Goal: Information Seeking & Learning: Compare options

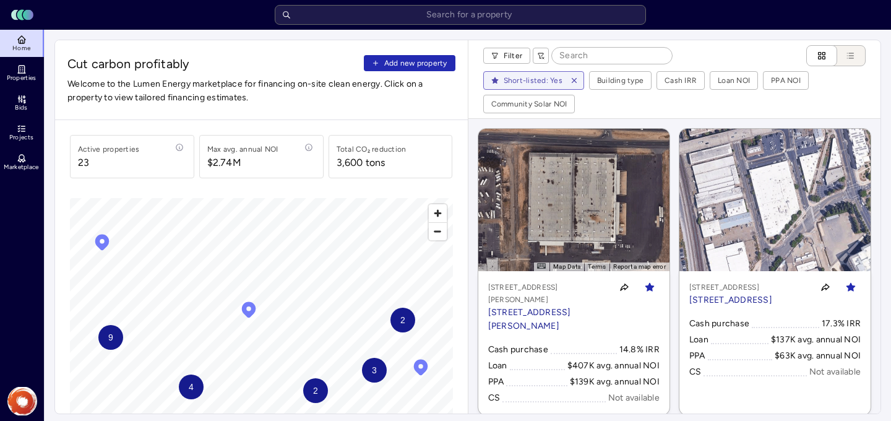
click at [20, 72] on icon at bounding box center [22, 69] width 10 height 10
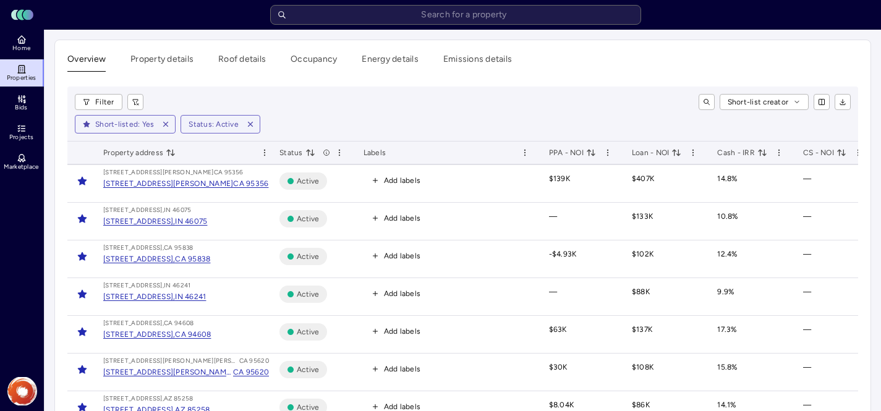
click at [364, 15] on input "text" at bounding box center [455, 15] width 371 height 20
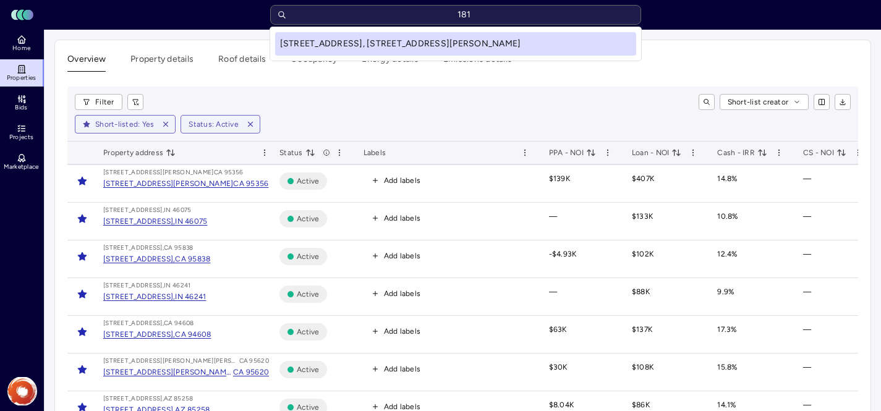
type input "1819"
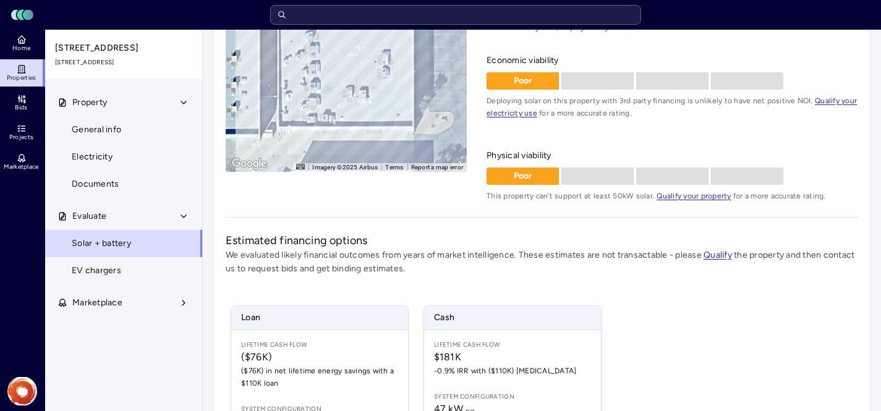
scroll to position [133, 0]
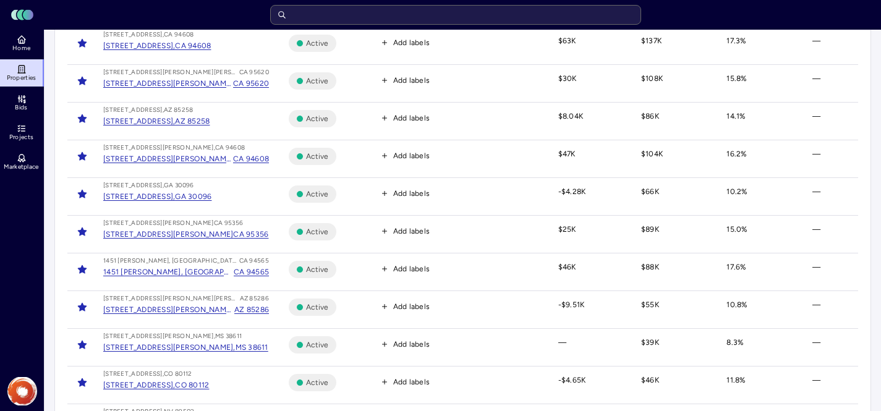
scroll to position [679, 0]
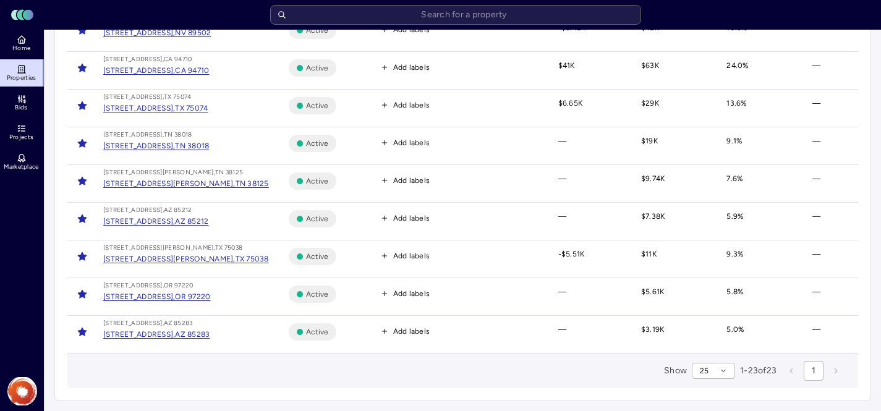
click at [150, 336] on div "[STREET_ADDRESS]," at bounding box center [139, 334] width 72 height 12
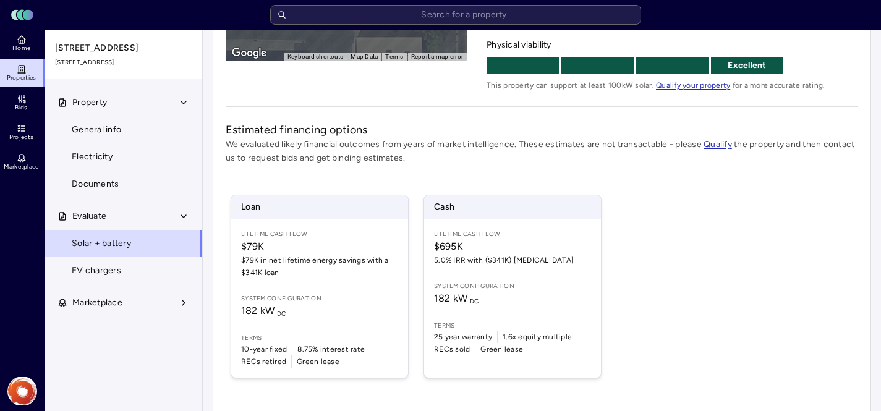
scroll to position [257, 0]
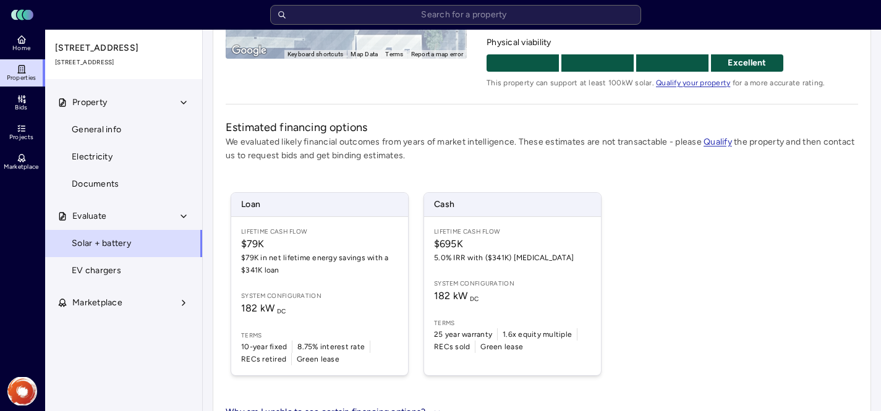
click at [489, 296] on span "182 kW DC" at bounding box center [512, 296] width 157 height 15
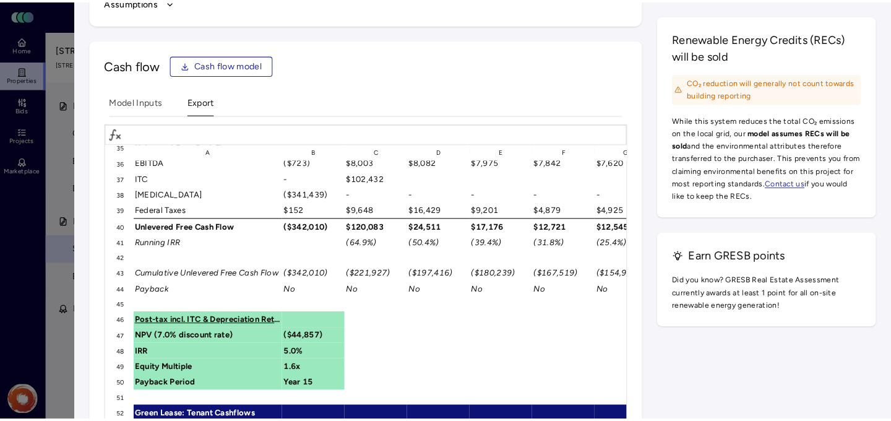
scroll to position [622, 0]
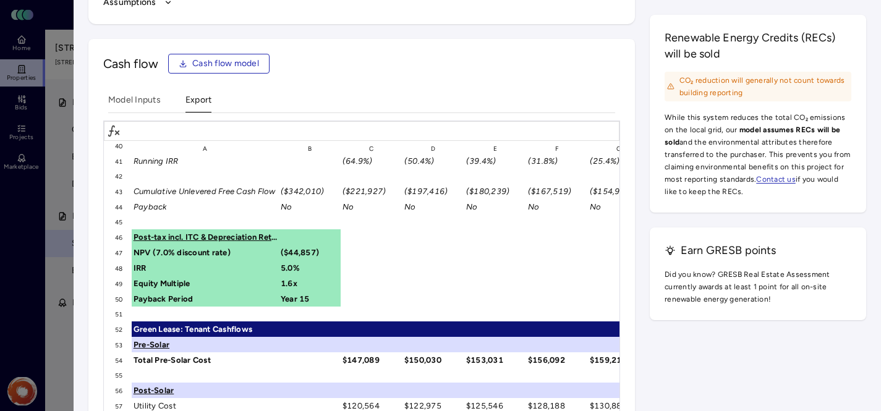
click at [216, 69] on span "Cash flow model" at bounding box center [225, 64] width 67 height 14
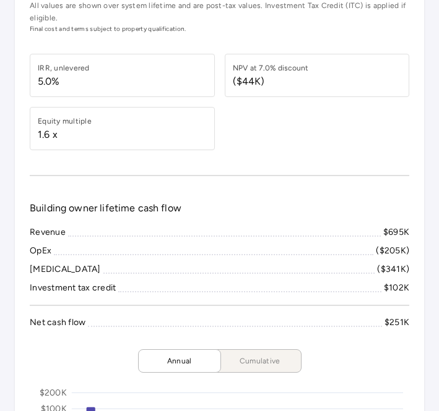
scroll to position [0, 0]
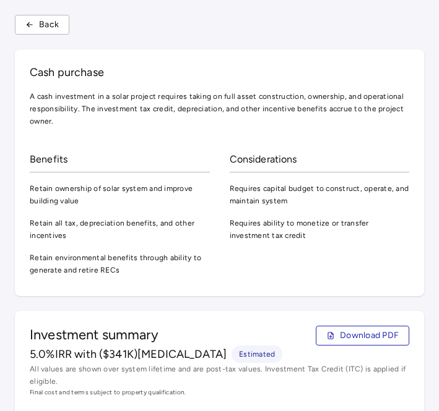
click at [51, 25] on span "Back" at bounding box center [49, 25] width 20 height 14
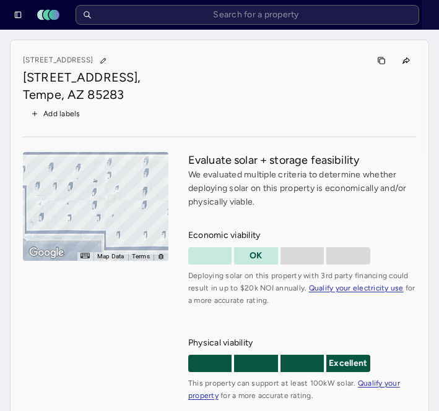
scroll to position [275, 0]
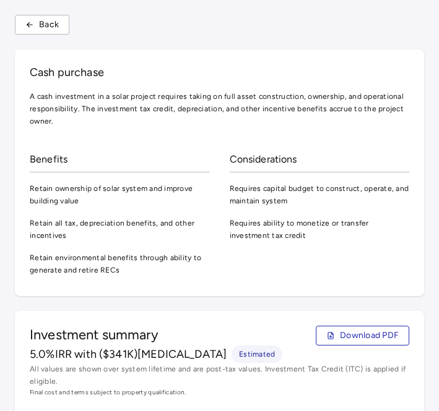
click at [54, 29] on span "Back" at bounding box center [49, 25] width 20 height 14
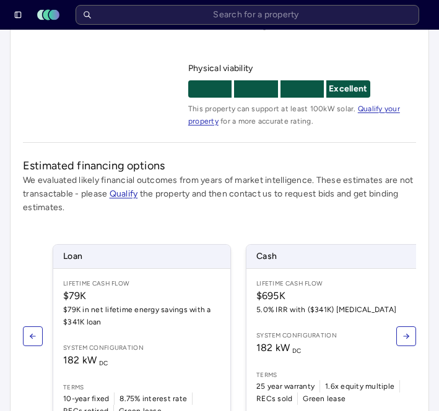
click at [21, 15] on icon "button" at bounding box center [18, 15] width 9 height 9
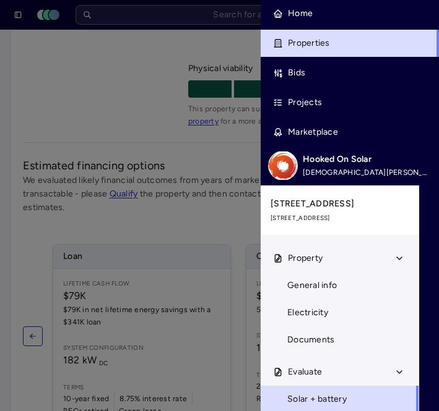
click at [371, 42] on link "Properties" at bounding box center [349, 43] width 178 height 27
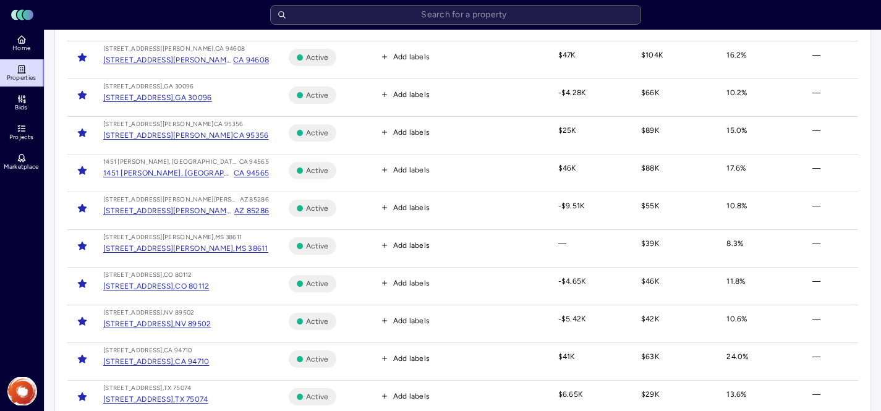
scroll to position [392, 0]
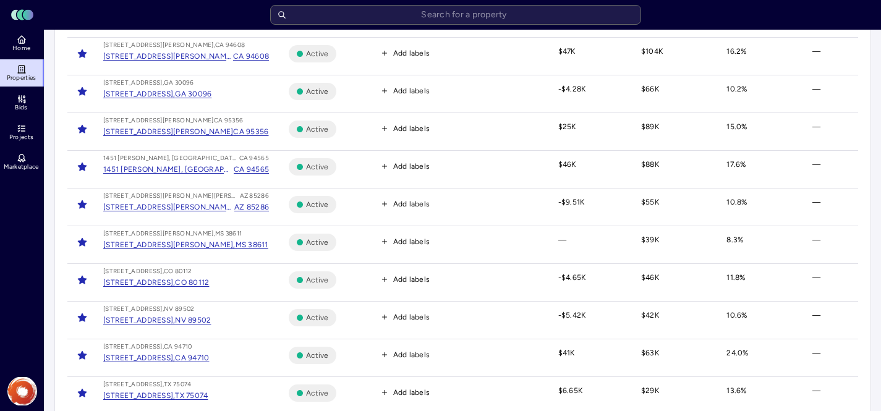
click at [150, 207] on div "[STREET_ADDRESS][PERSON_NAME][PERSON_NAME]," at bounding box center [168, 207] width 131 height 12
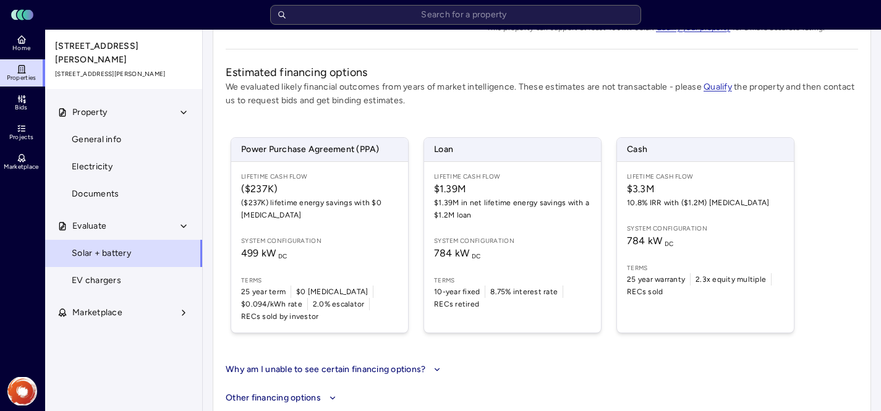
scroll to position [329, 0]
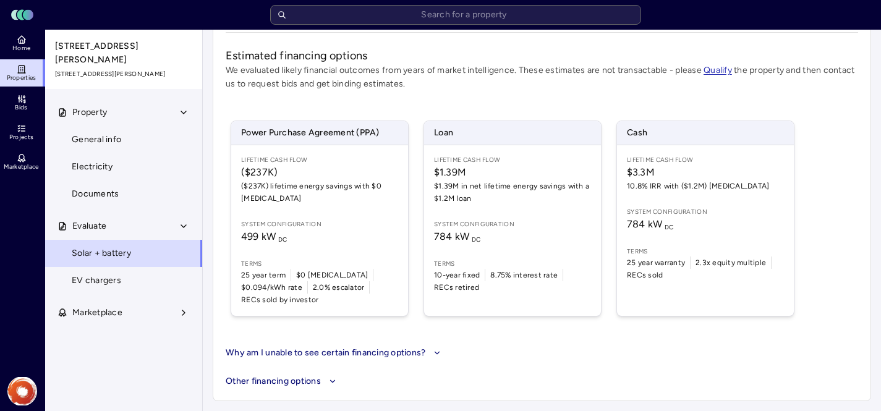
click at [664, 205] on div "Lifetime Cash Flow $3.3M 10.8% IRR with ($1.2M) [MEDICAL_DATA] System configura…" at bounding box center [705, 230] width 177 height 171
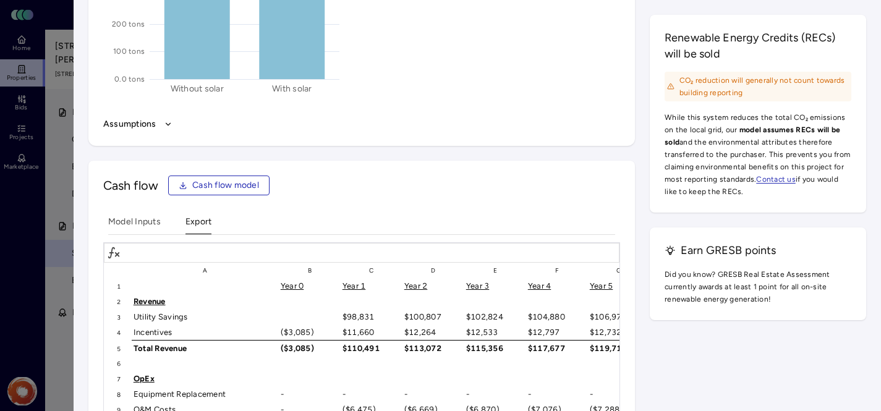
scroll to position [2010, 0]
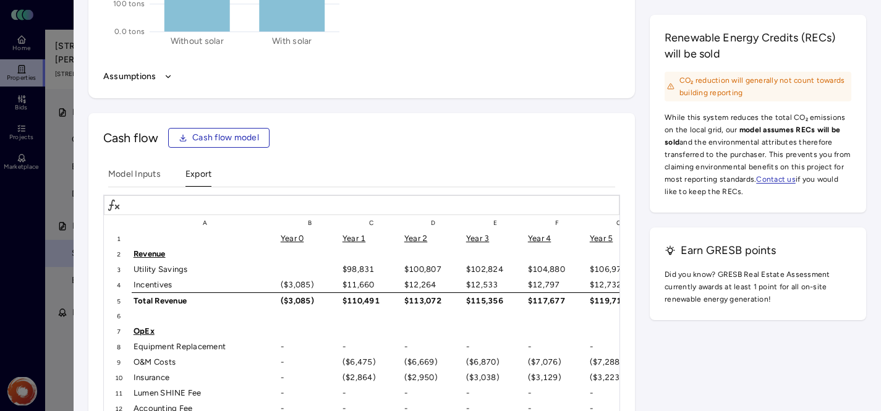
click at [212, 137] on span "Cash flow model" at bounding box center [225, 138] width 67 height 14
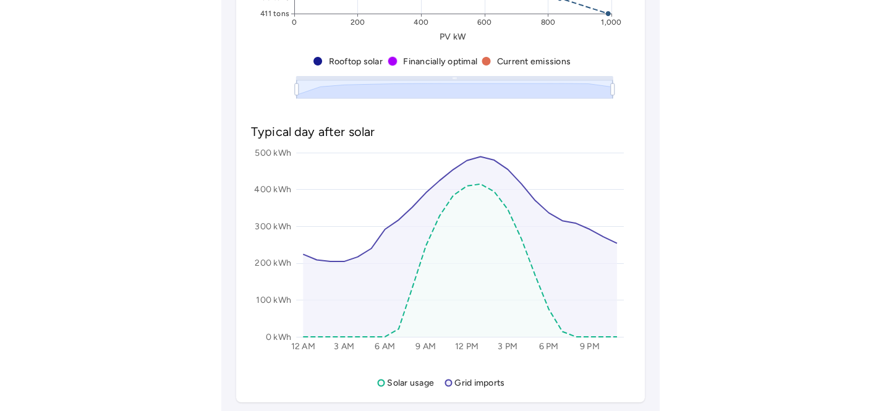
scroll to position [320, 0]
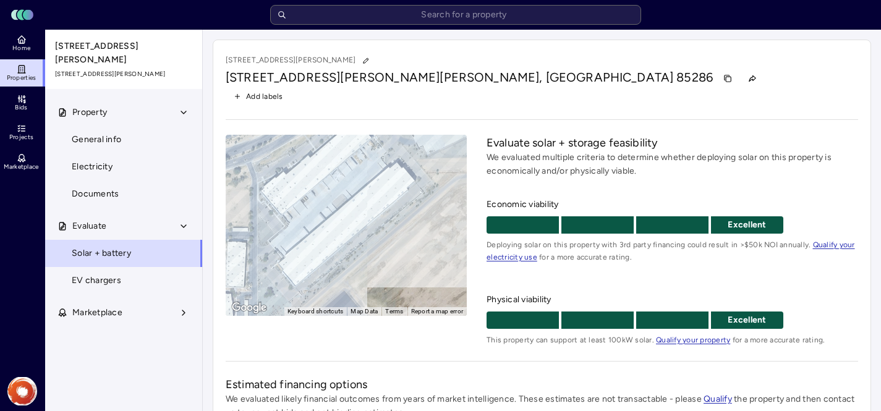
click at [23, 38] on icon at bounding box center [22, 40] width 10 height 10
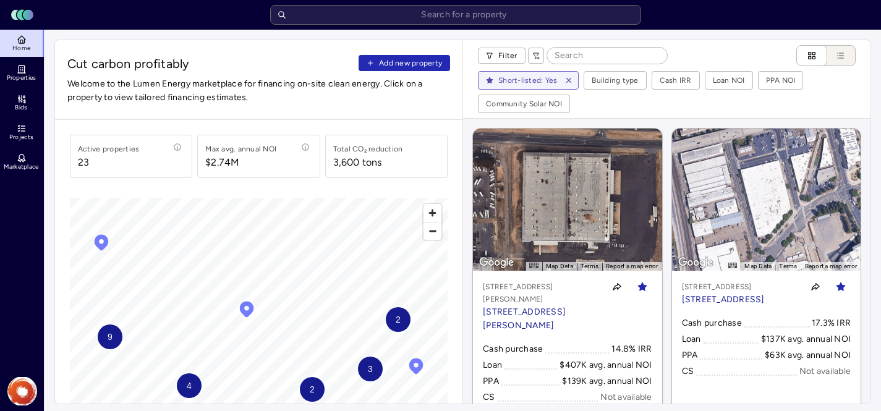
click at [28, 72] on link "Properties" at bounding box center [22, 72] width 45 height 27
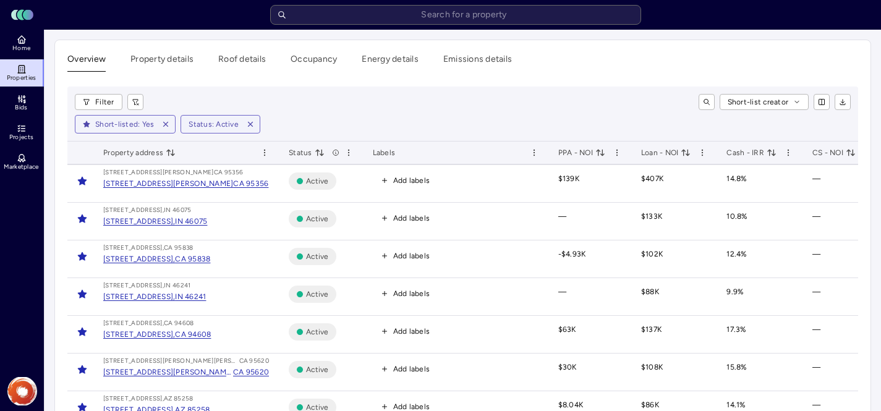
click at [751, 154] on span "Cash - IRR" at bounding box center [752, 153] width 50 height 12
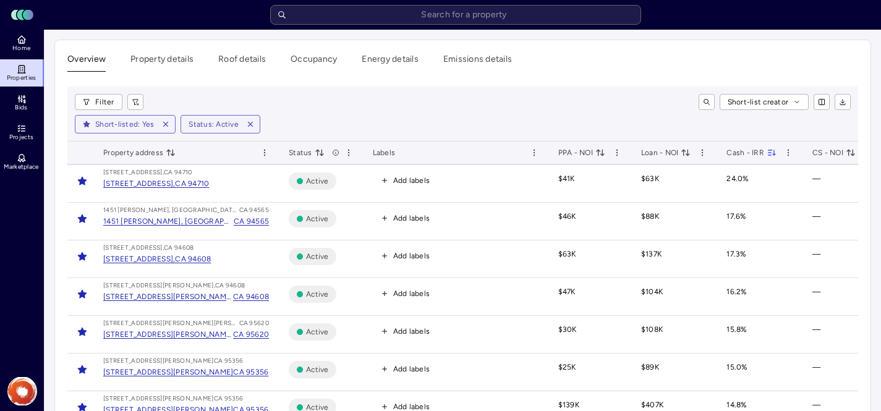
scroll to position [27, 0]
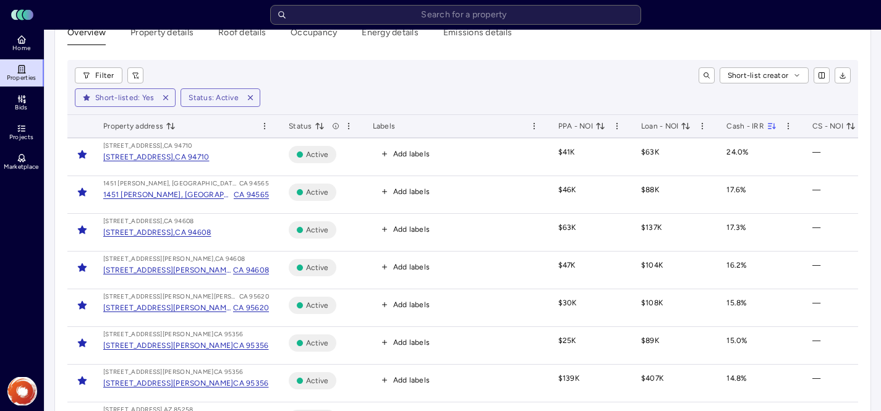
click at [173, 269] on div "[STREET_ADDRESS][PERSON_NAME]," at bounding box center [168, 270] width 130 height 12
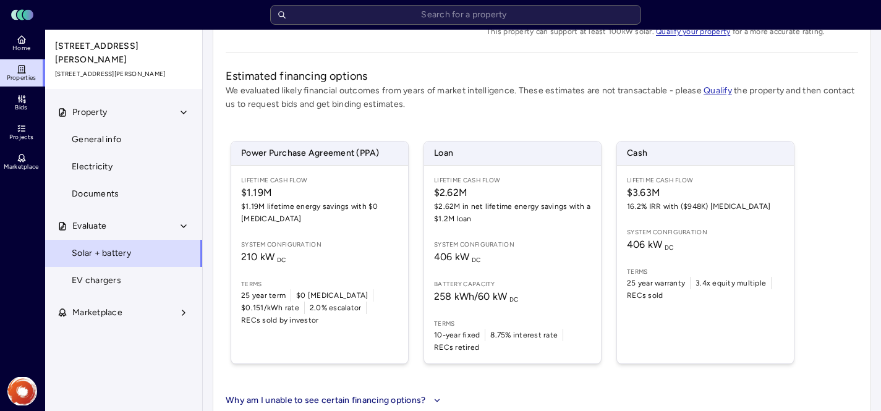
scroll to position [310, 0]
click at [716, 252] on div "Lifetime Cash Flow $3.63M 16.2% IRR with ($948K) [MEDICAL_DATA] System configur…" at bounding box center [705, 264] width 177 height 198
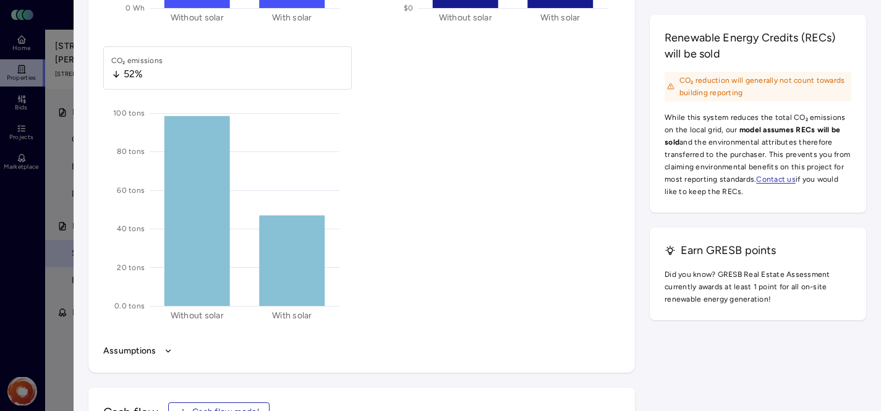
scroll to position [1738, 0]
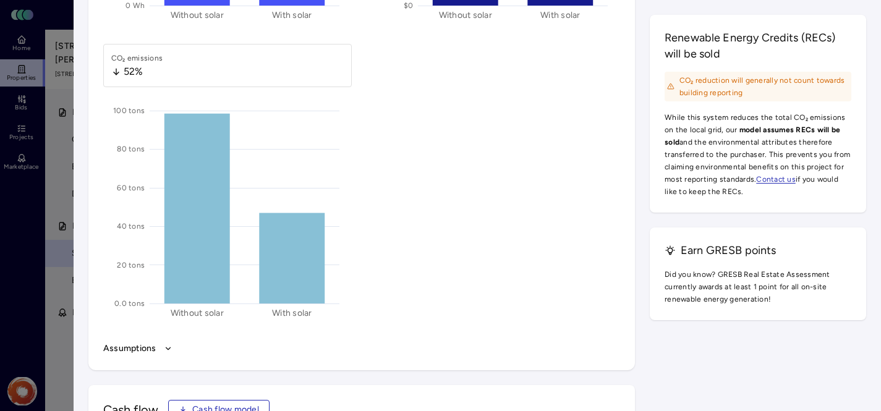
click at [58, 98] on div at bounding box center [440, 205] width 881 height 411
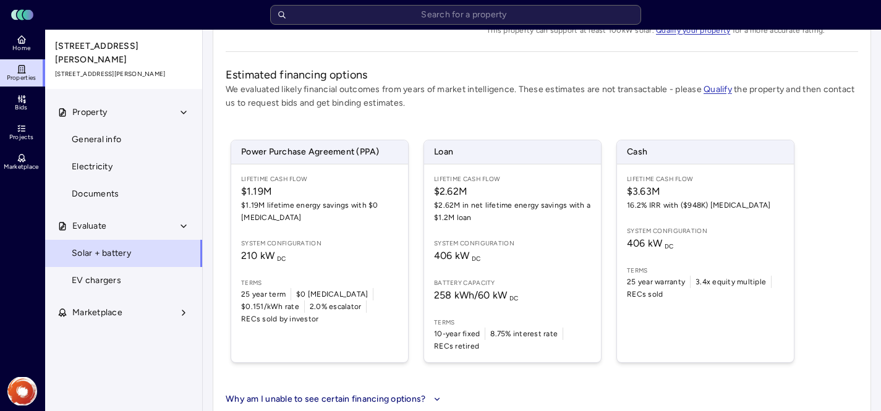
click at [24, 68] on icon at bounding box center [22, 69] width 6 height 7
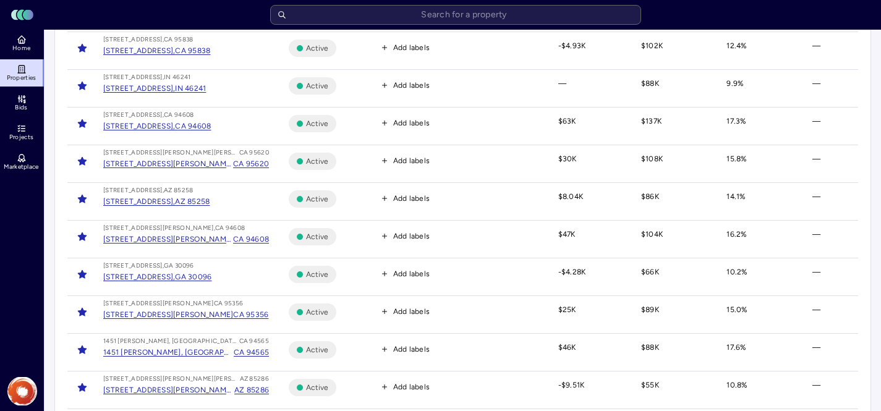
scroll to position [207, 0]
click at [210, 204] on div "AZ 85258" at bounding box center [192, 203] width 35 height 12
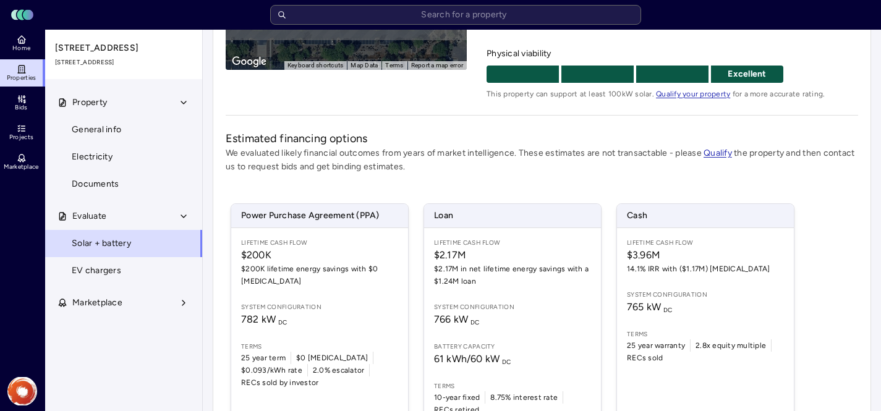
scroll to position [314, 0]
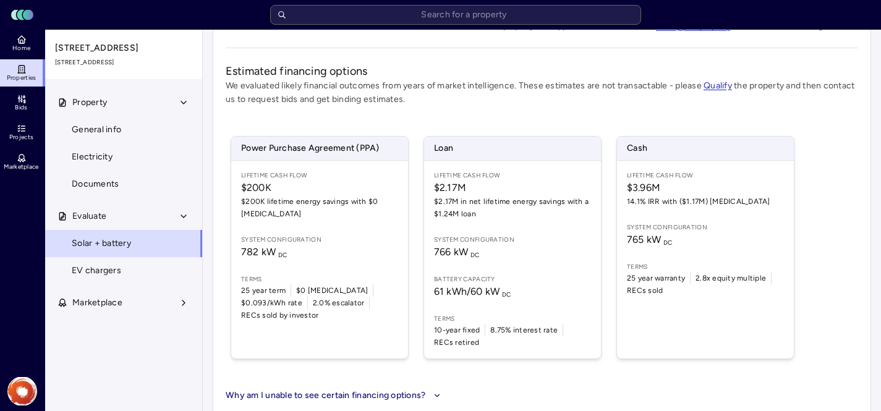
click at [733, 253] on div "Lifetime Cash Flow $3.96M 14.1% IRR with ($1.17M) [MEDICAL_DATA] System configu…" at bounding box center [705, 260] width 177 height 198
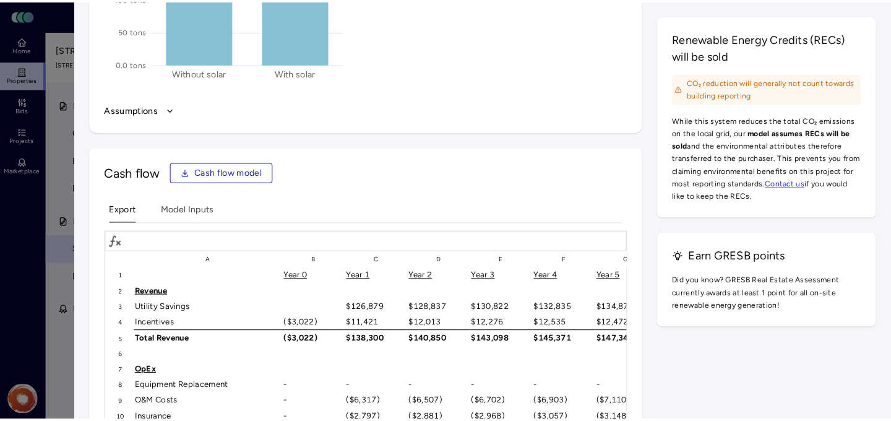
scroll to position [1965, 0]
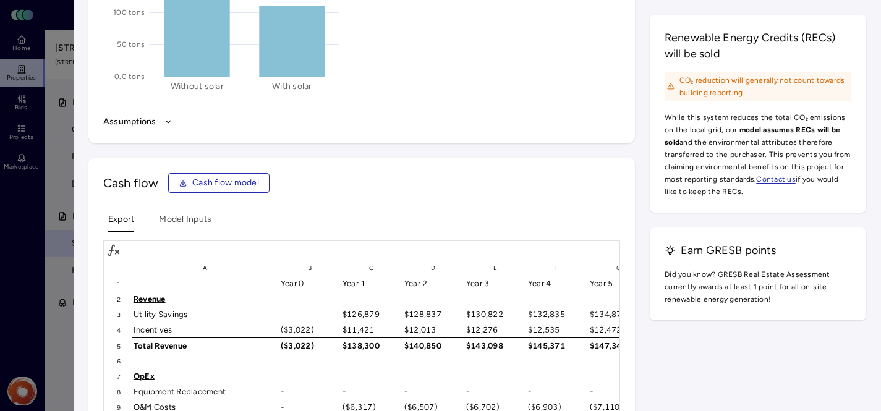
click at [220, 178] on span "Cash flow model" at bounding box center [225, 183] width 67 height 14
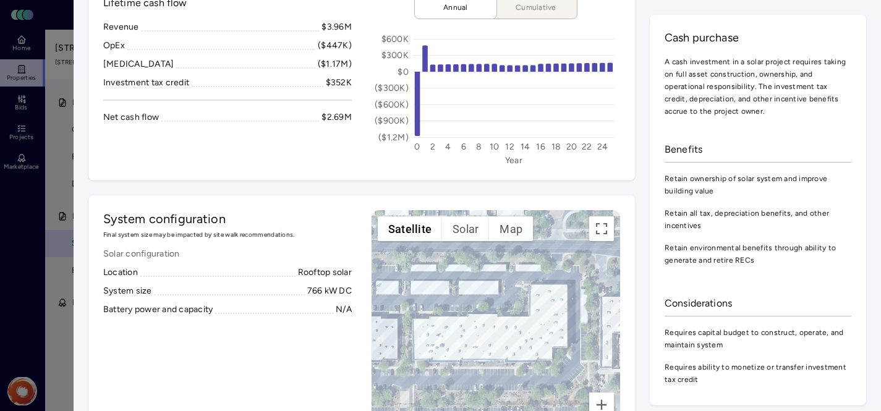
scroll to position [0, 0]
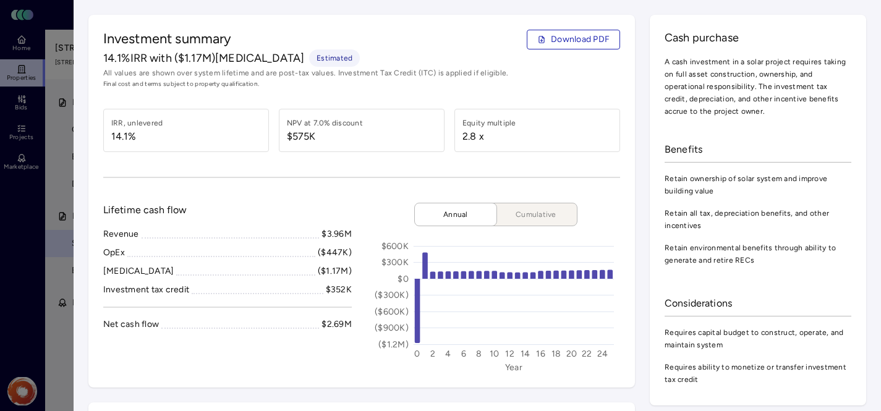
click at [46, 145] on div at bounding box center [440, 205] width 881 height 411
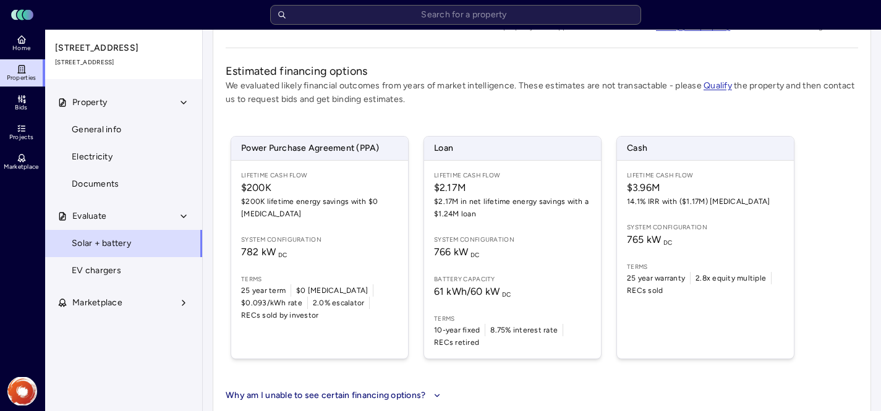
click at [20, 71] on icon at bounding box center [22, 69] width 10 height 10
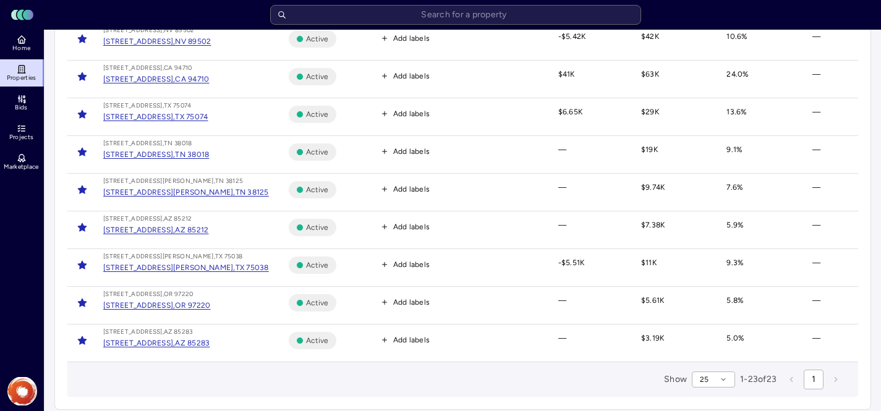
scroll to position [672, 0]
click at [158, 227] on div "[STREET_ADDRESS]," at bounding box center [139, 229] width 72 height 12
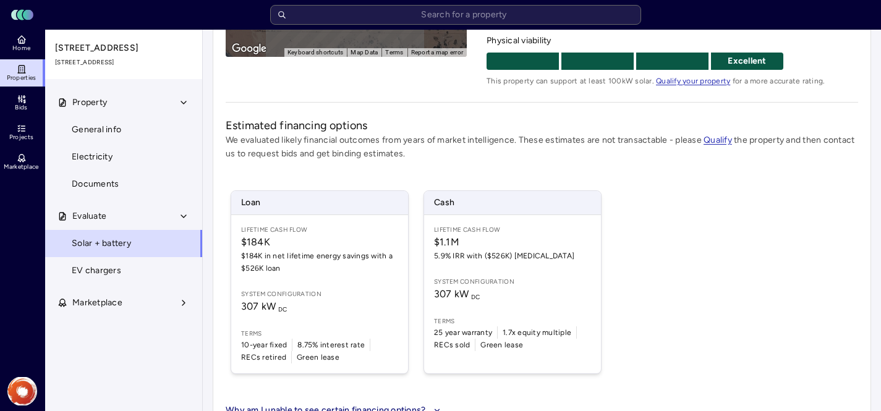
scroll to position [317, 0]
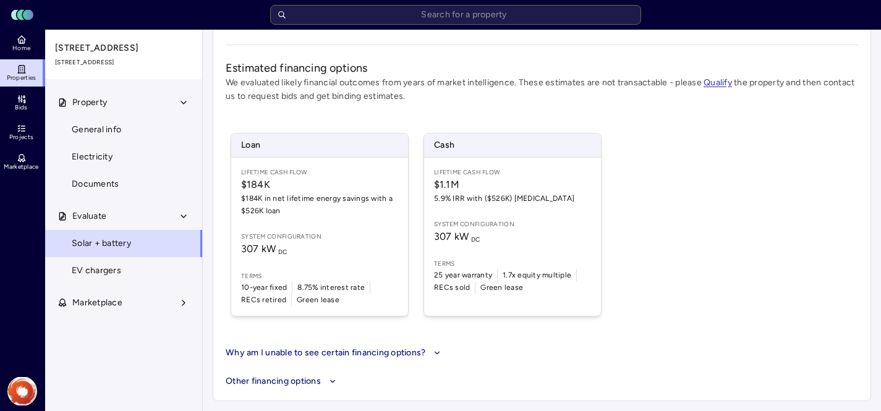
click at [531, 254] on div "Lifetime Cash Flow $1.1M 5.9% IRR with ($526K) [MEDICAL_DATA] System configurat…" at bounding box center [512, 237] width 177 height 158
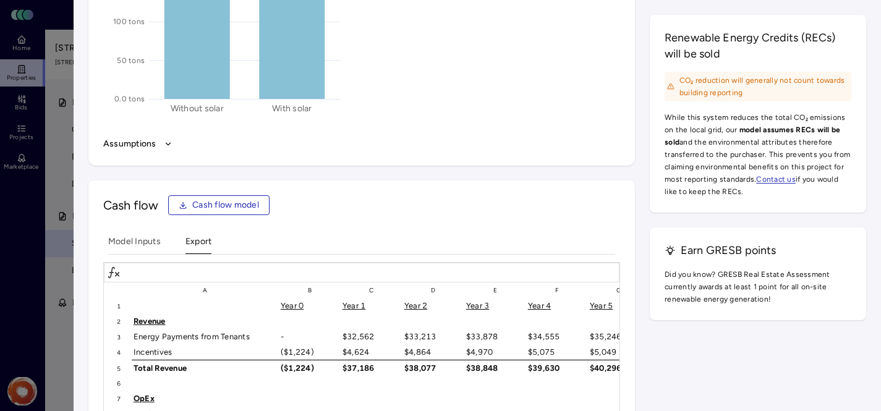
scroll to position [2133, 0]
click at [208, 208] on span "Cash flow model" at bounding box center [225, 205] width 67 height 14
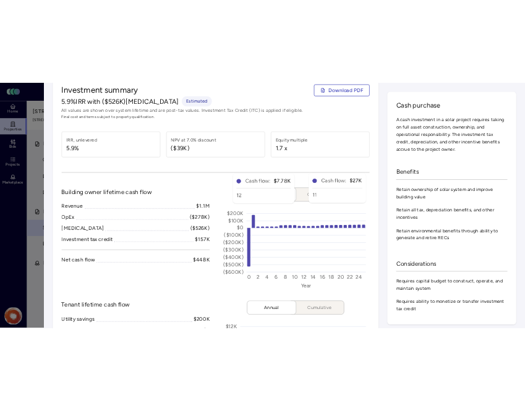
scroll to position [0, 0]
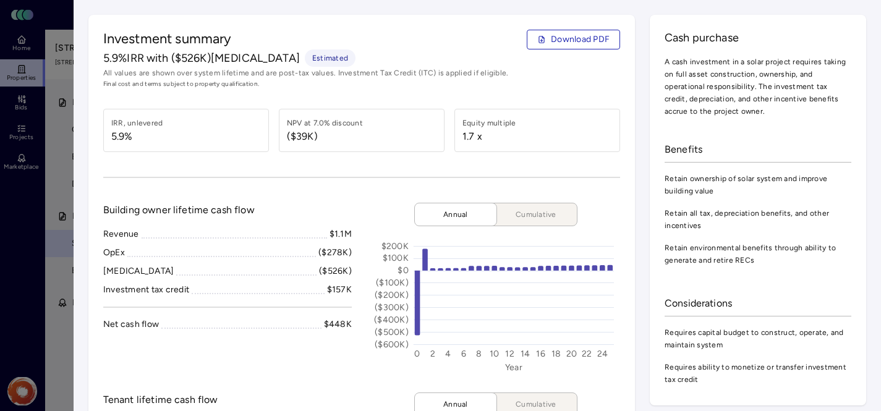
click at [62, 84] on div at bounding box center [440, 205] width 881 height 411
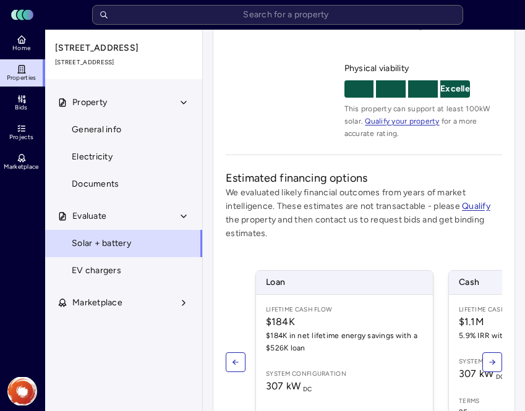
click at [22, 80] on span "Properties" at bounding box center [22, 77] width 30 height 7
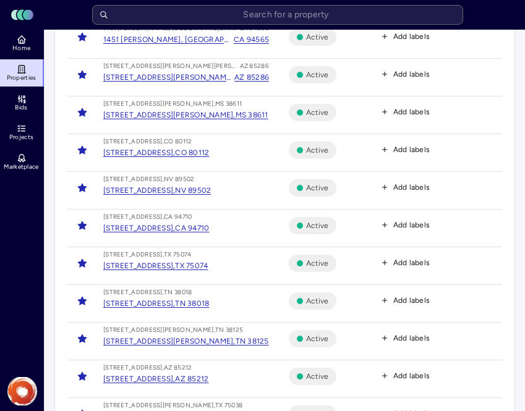
scroll to position [526, 0]
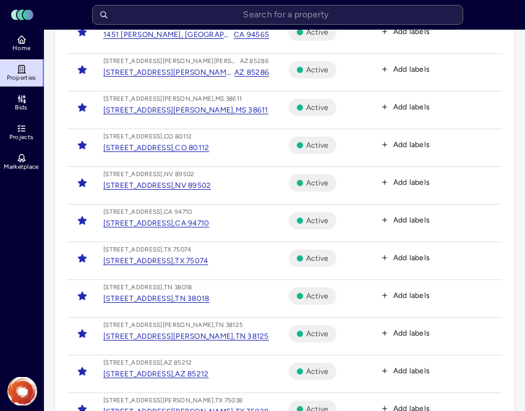
click at [175, 145] on div "[STREET_ADDRESS]," at bounding box center [139, 148] width 72 height 12
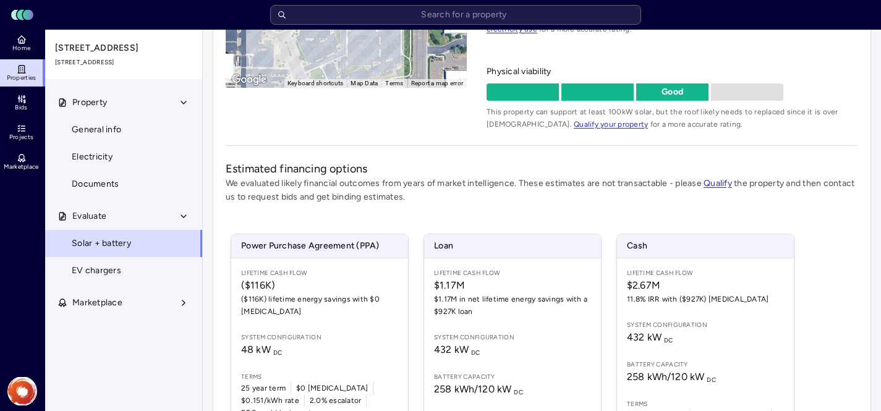
scroll to position [325, 0]
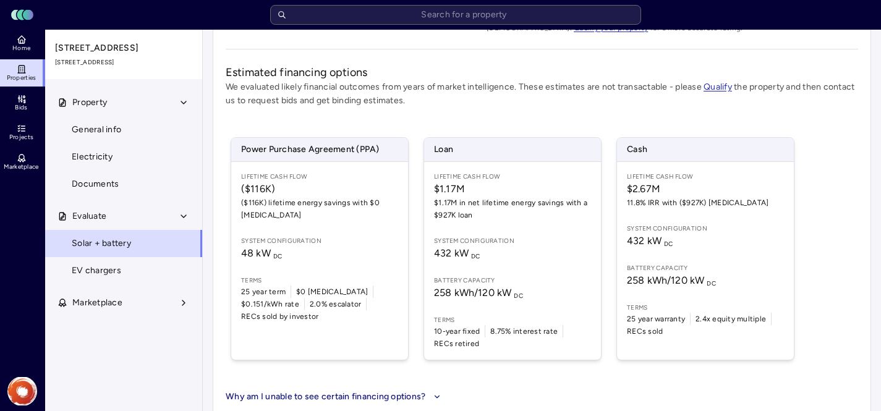
click at [721, 253] on div "Lifetime Cash Flow $2.67M 11.8% IRR with ($927K) [MEDICAL_DATA] System configur…" at bounding box center [705, 261] width 177 height 198
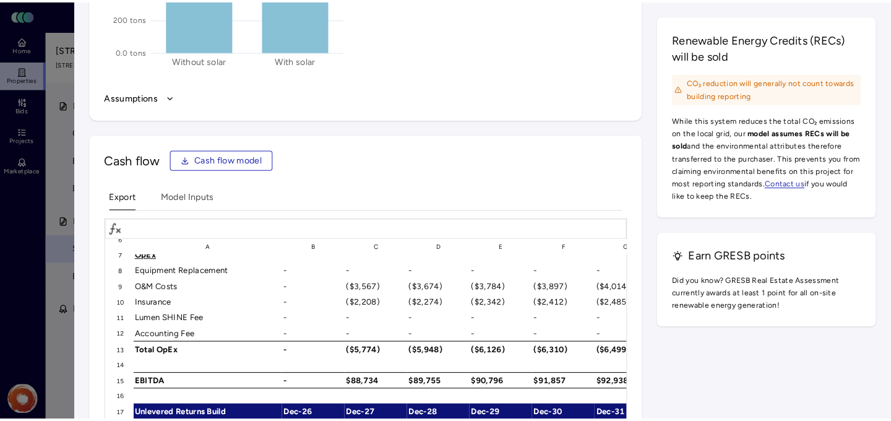
scroll to position [193, 0]
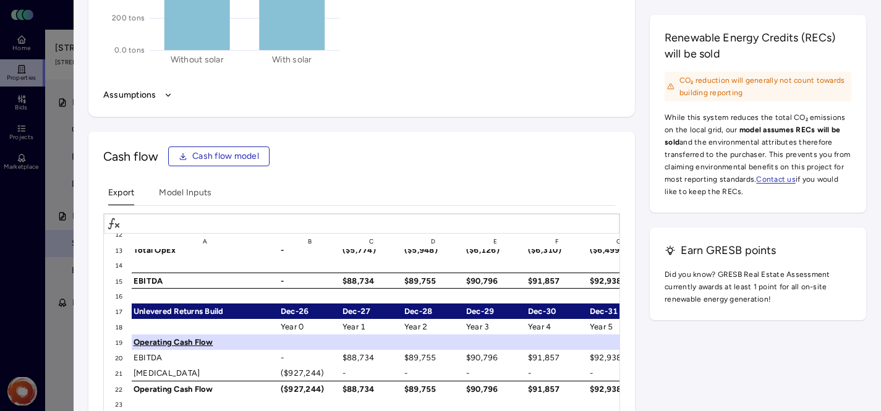
click at [217, 152] on span "Cash flow model" at bounding box center [225, 157] width 67 height 14
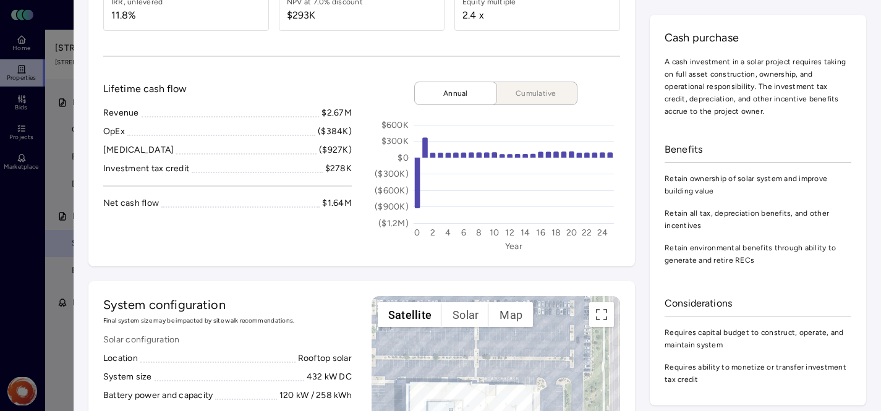
scroll to position [0, 0]
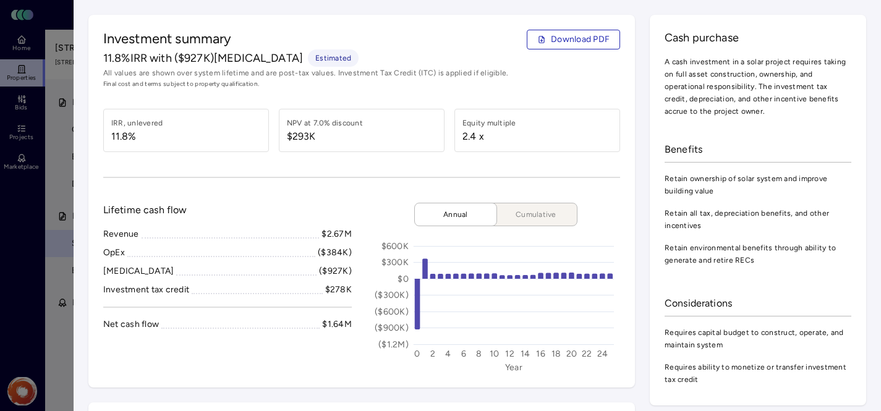
click at [56, 145] on div at bounding box center [440, 205] width 881 height 411
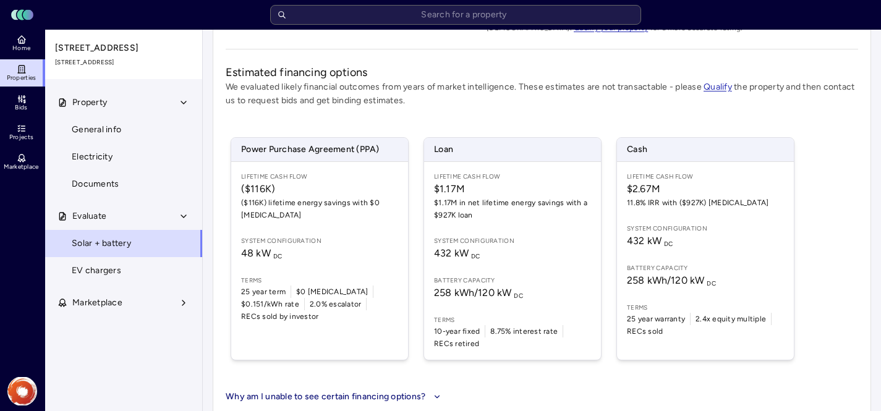
scroll to position [369, 0]
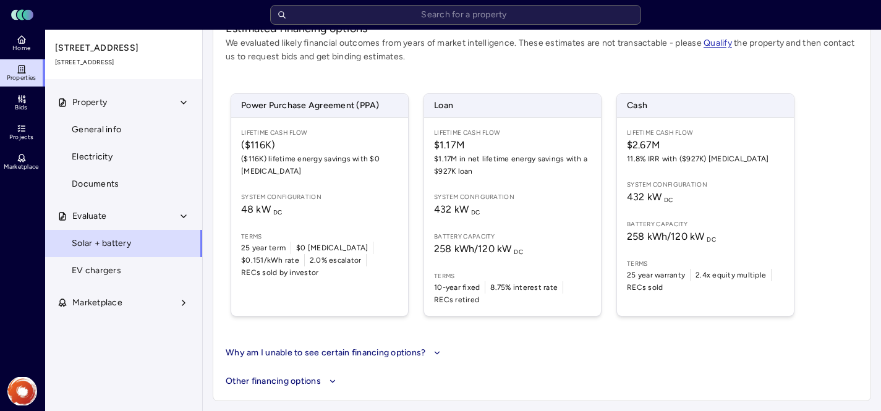
click at [284, 383] on button "Other financing options" at bounding box center [542, 382] width 633 height 14
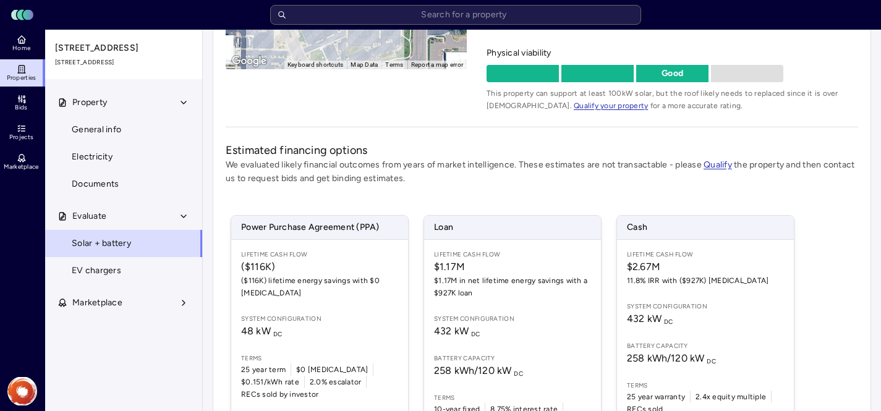
scroll to position [263, 0]
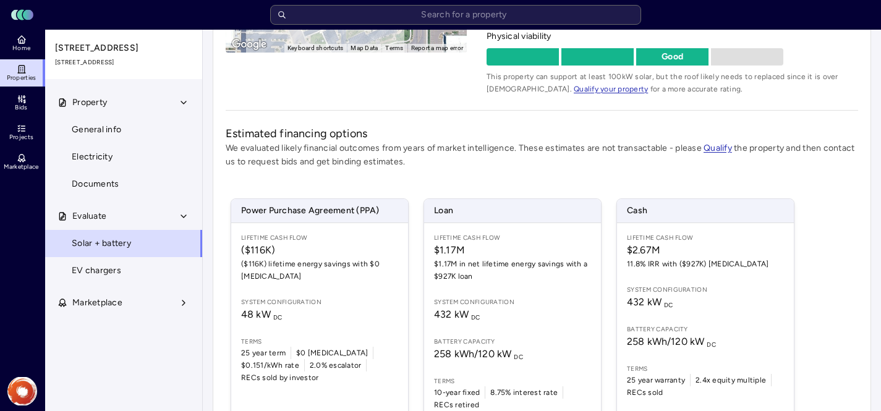
click at [683, 262] on span "11.8% IRR with ($927K) [MEDICAL_DATA]" at bounding box center [705, 264] width 157 height 12
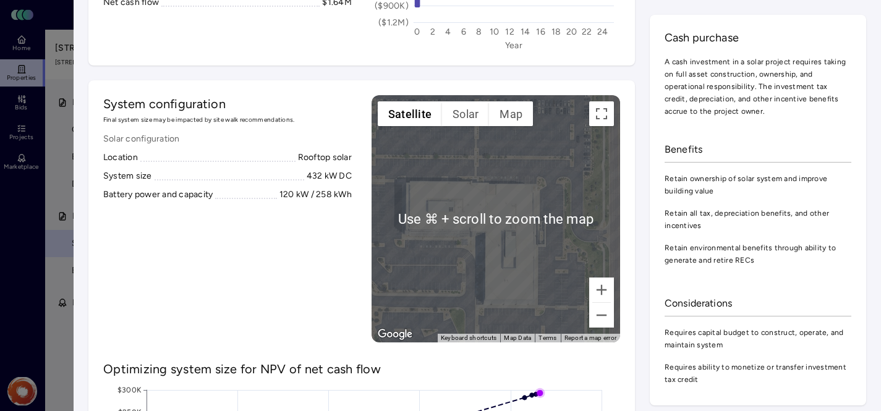
scroll to position [323, 0]
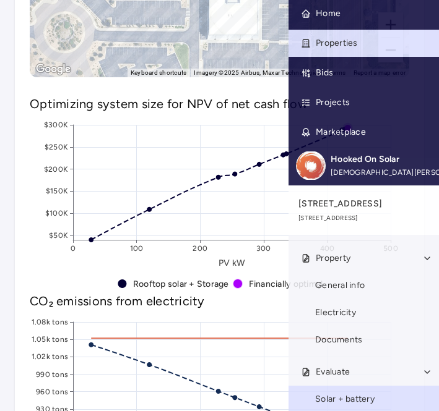
scroll to position [1236, 0]
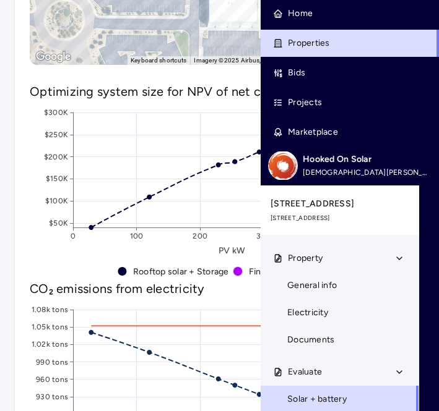
click at [294, 41] on span "Properties" at bounding box center [309, 43] width 42 height 14
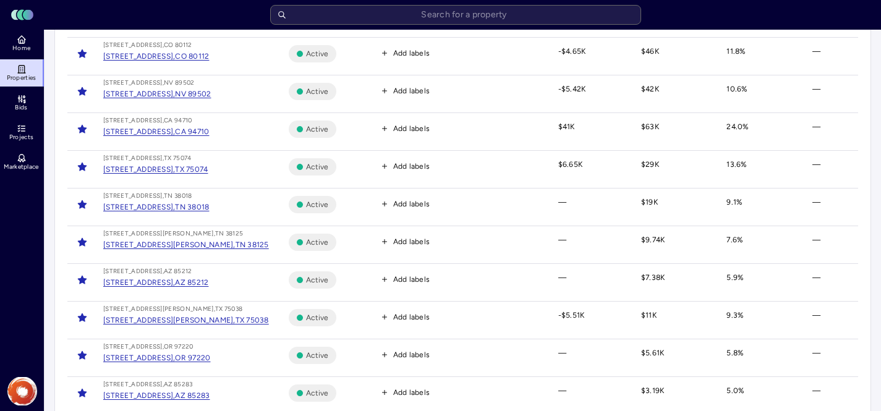
scroll to position [617, 0]
click at [161, 92] on div "[STREET_ADDRESS]," at bounding box center [139, 94] width 72 height 12
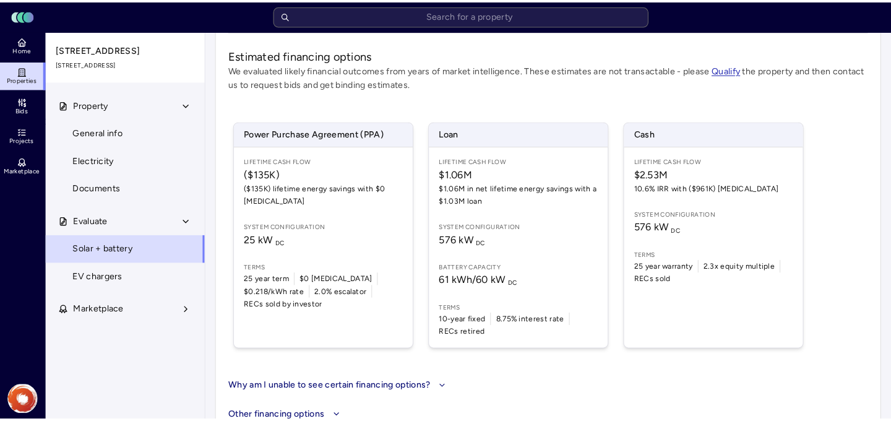
scroll to position [346, 0]
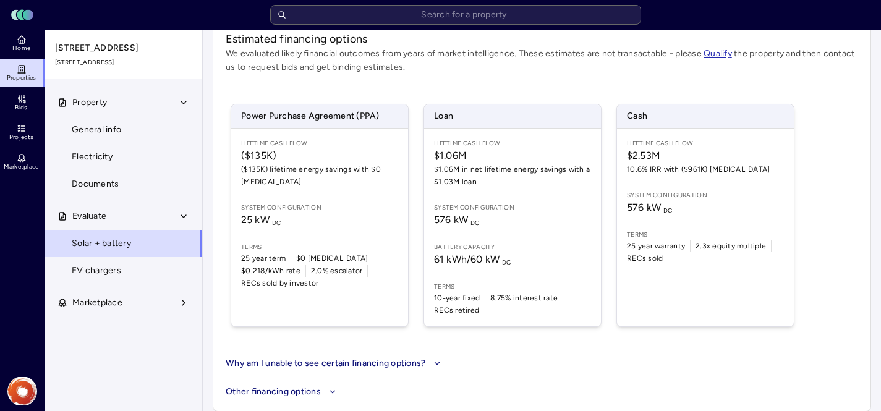
click at [729, 212] on span "576 kW DC" at bounding box center [705, 207] width 157 height 15
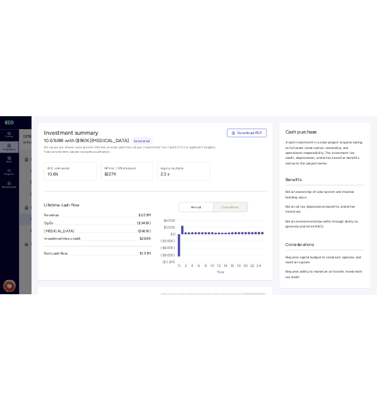
scroll to position [363, 0]
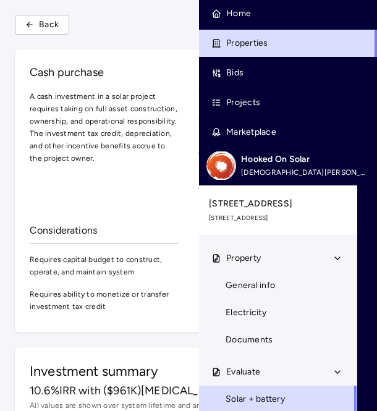
click at [161, 134] on div at bounding box center [188, 205] width 377 height 411
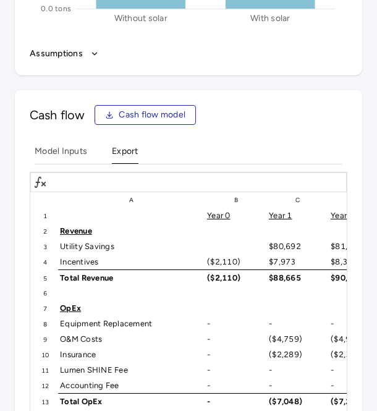
scroll to position [3045, 0]
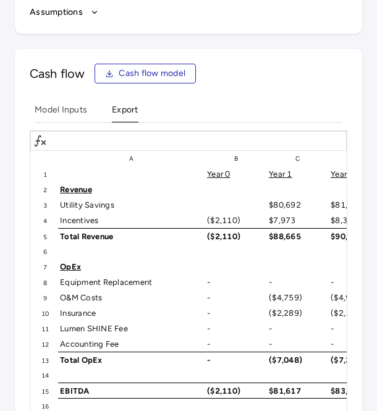
click at [168, 67] on span "Cash flow model" at bounding box center [152, 74] width 67 height 14
click at [336, 57] on div "Cash flow Cash flow model Model Inputs Export A B C D E F G H I J K L M N O P Q…" at bounding box center [189, 313] width 348 height 529
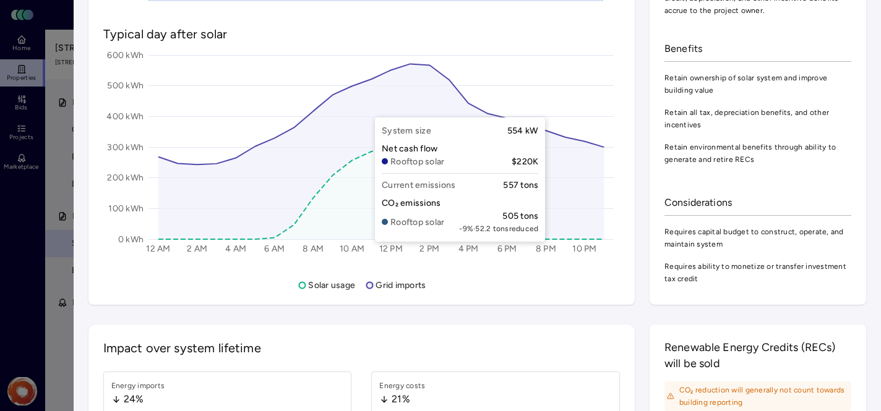
scroll to position [0, 0]
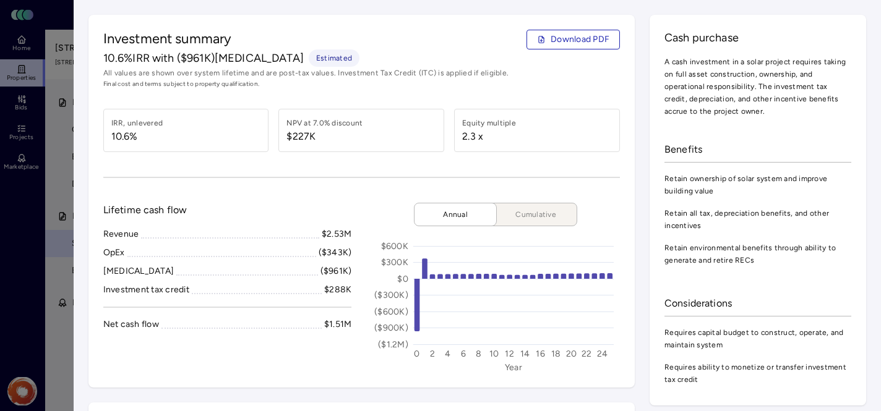
click at [43, 32] on div at bounding box center [440, 205] width 881 height 411
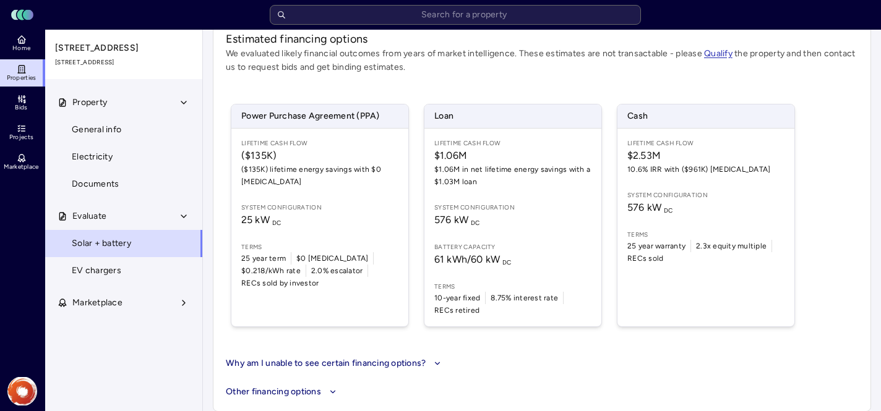
click at [26, 75] on span "Properties" at bounding box center [22, 77] width 30 height 7
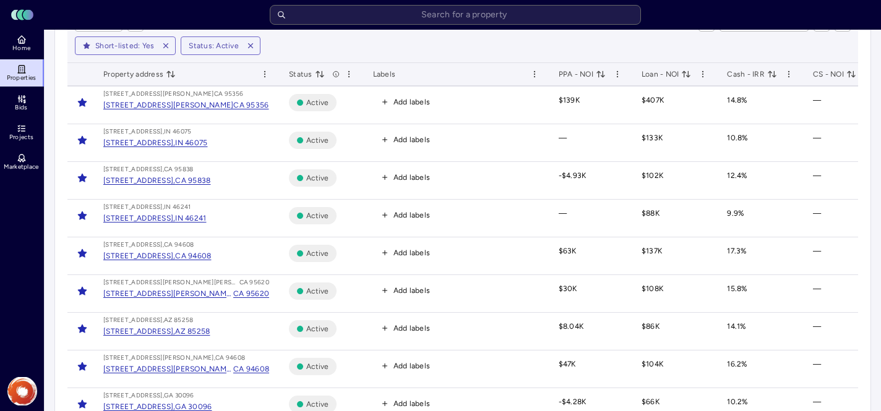
scroll to position [96, 0]
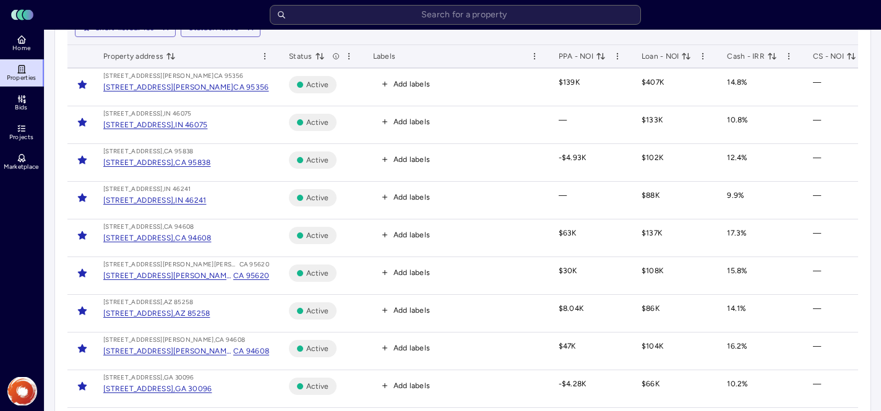
click at [22, 67] on icon at bounding box center [22, 69] width 10 height 10
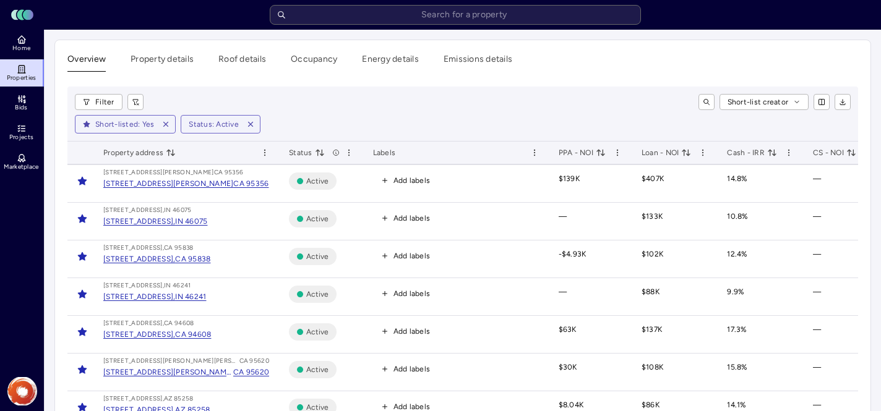
click at [503, 20] on input "text" at bounding box center [455, 15] width 371 height 20
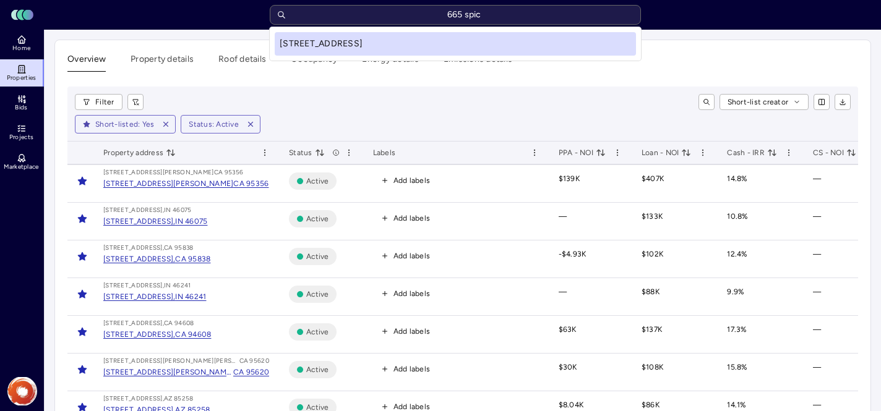
type input "665 spice"
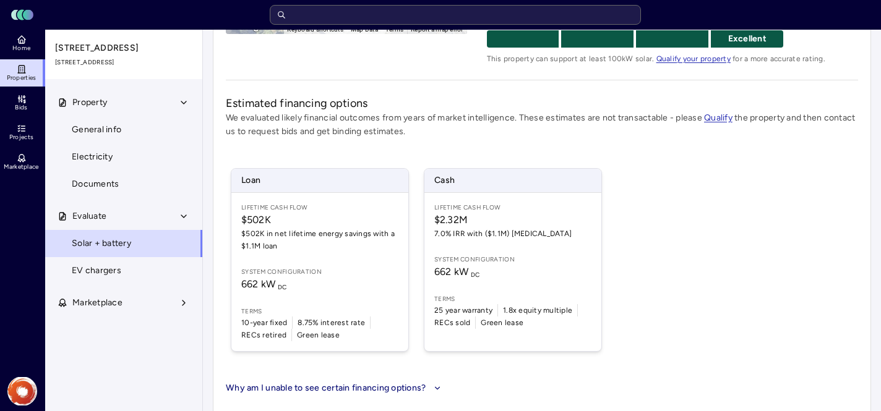
scroll to position [317, 0]
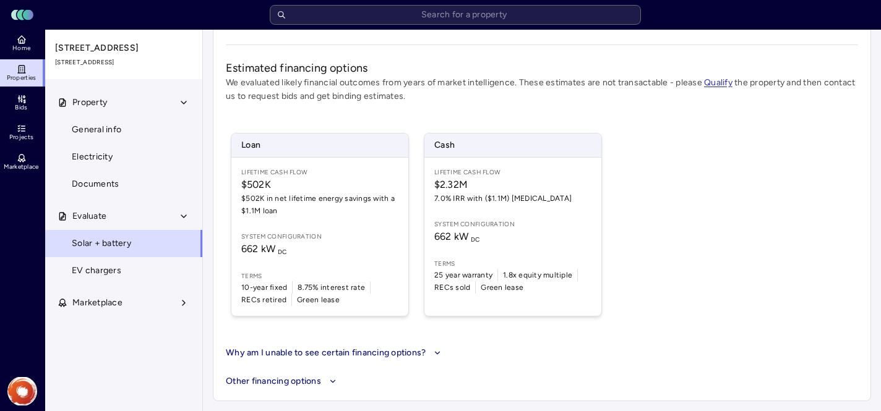
click at [567, 229] on span "662 kW DC" at bounding box center [512, 236] width 157 height 15
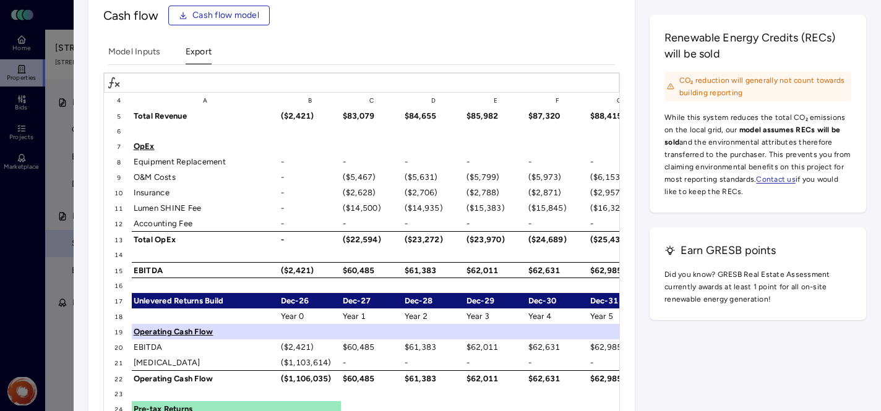
scroll to position [107, 0]
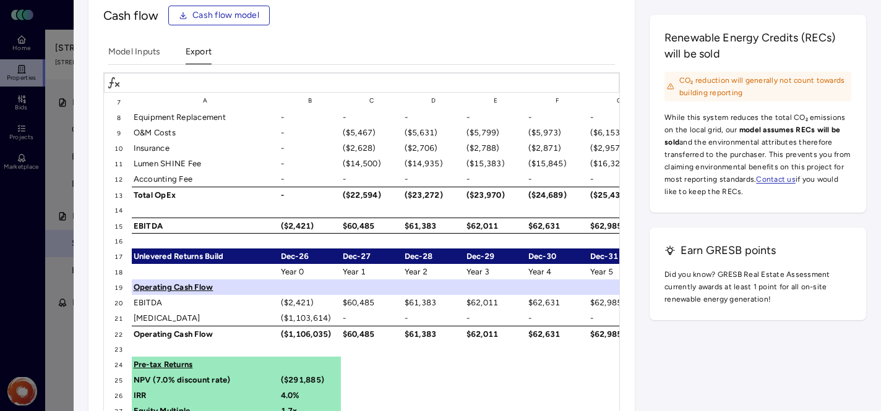
click at [218, 15] on span "Cash flow model" at bounding box center [225, 16] width 67 height 14
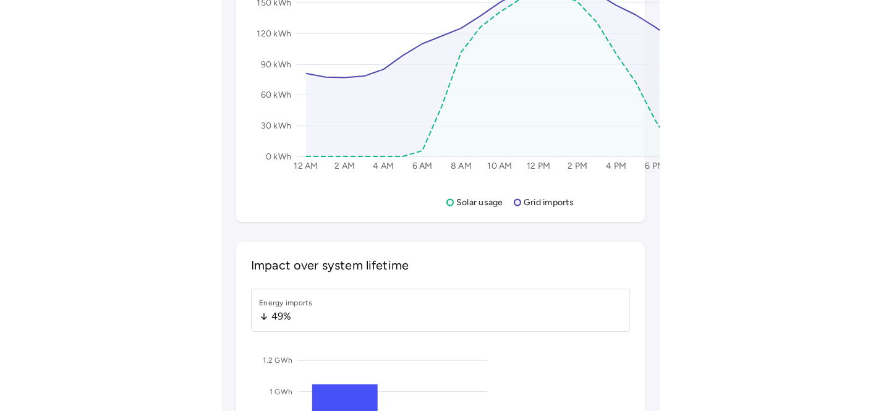
scroll to position [317, 0]
